Goal: Transaction & Acquisition: Purchase product/service

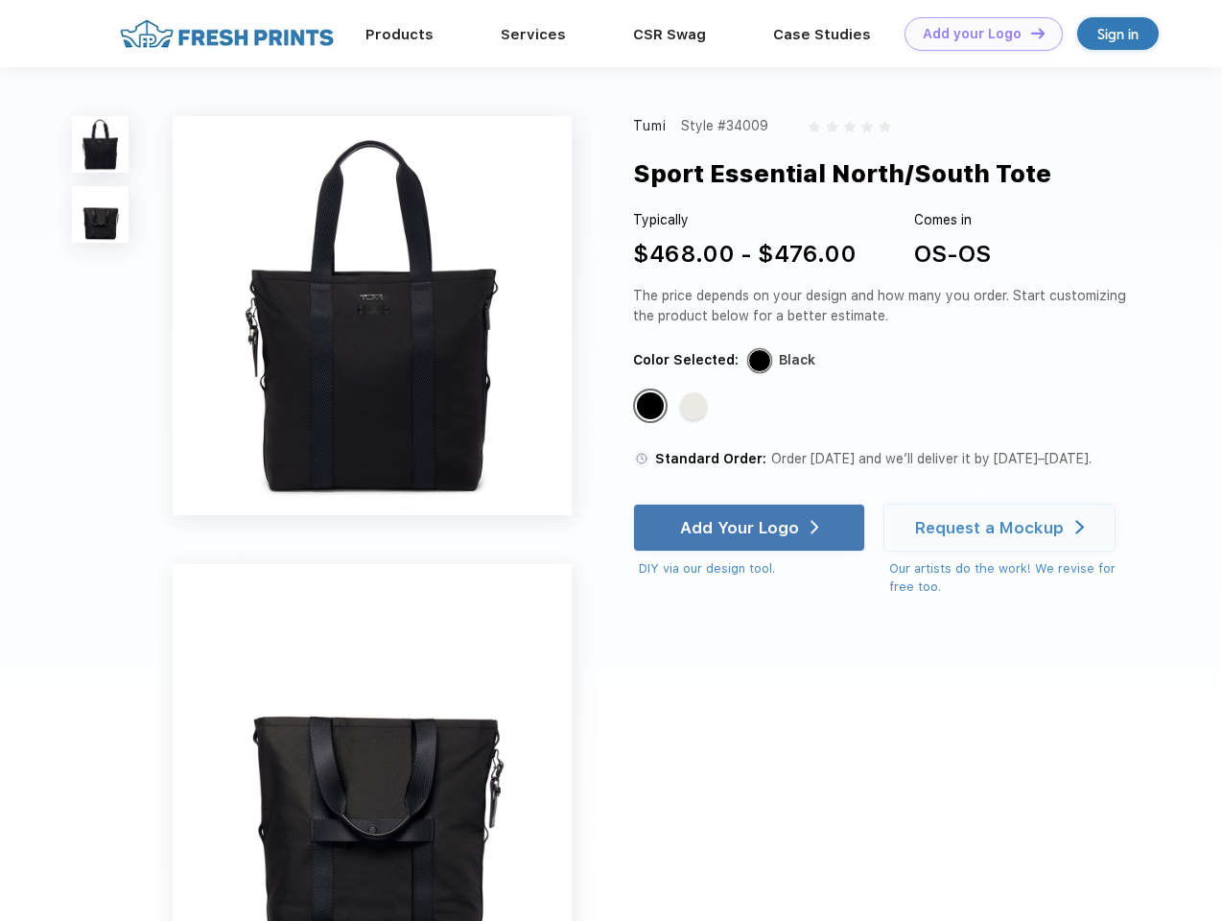
click at [976, 34] on link "Add your Logo Design Tool" at bounding box center [983, 34] width 158 height 34
click at [0, 0] on div "Design Tool" at bounding box center [0, 0] width 0 height 0
click at [1029, 33] on link "Add your Logo Design Tool" at bounding box center [983, 34] width 158 height 34
click at [101, 144] on img at bounding box center [100, 144] width 57 height 57
click at [101, 215] on img at bounding box center [100, 214] width 57 height 57
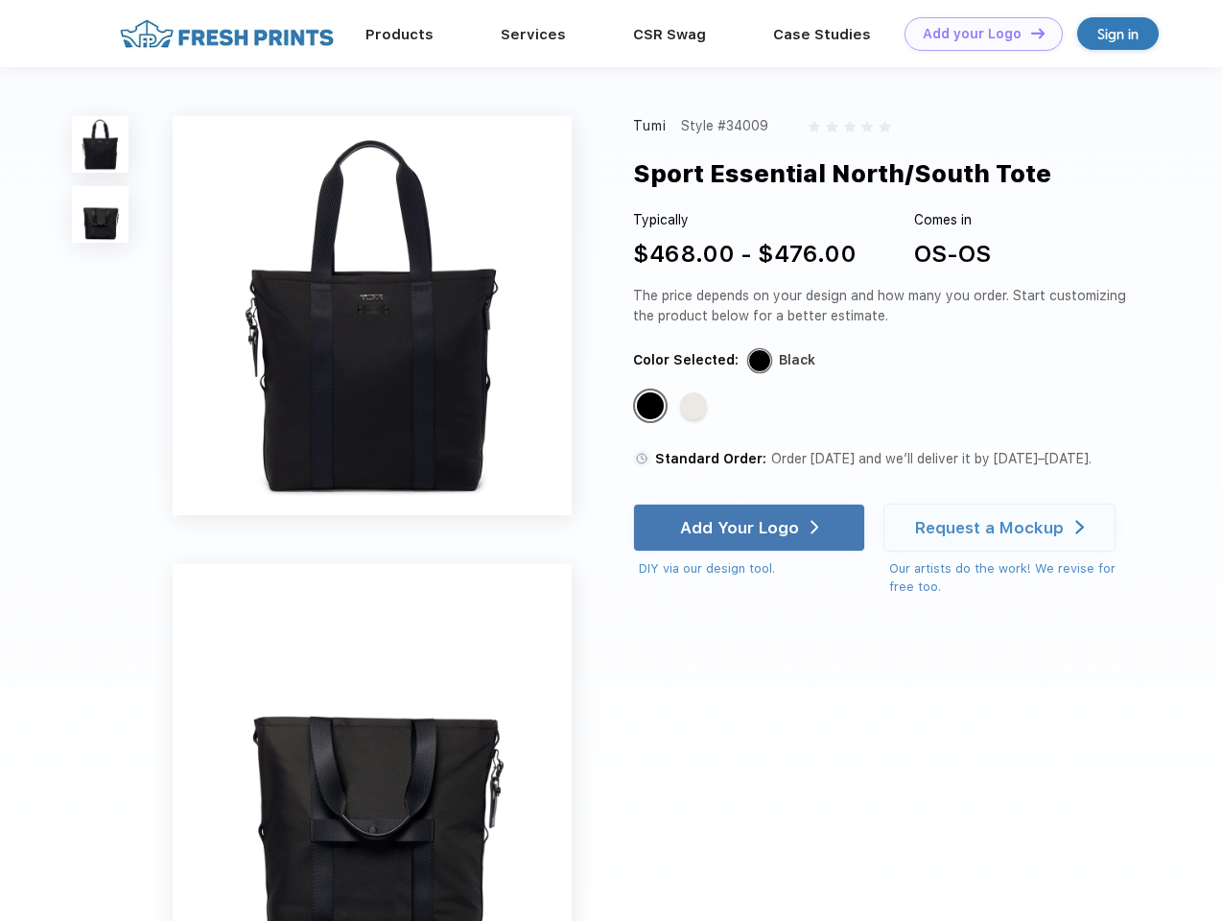
click at [652, 407] on div "Standard Color" at bounding box center [650, 405] width 27 height 27
click at [695, 407] on div "Standard Color" at bounding box center [693, 405] width 27 height 27
click at [751, 527] on div "Add Your Logo" at bounding box center [739, 527] width 119 height 19
click at [1002, 527] on div "Request a Mockup" at bounding box center [989, 527] width 149 height 19
